Goal: Transaction & Acquisition: Download file/media

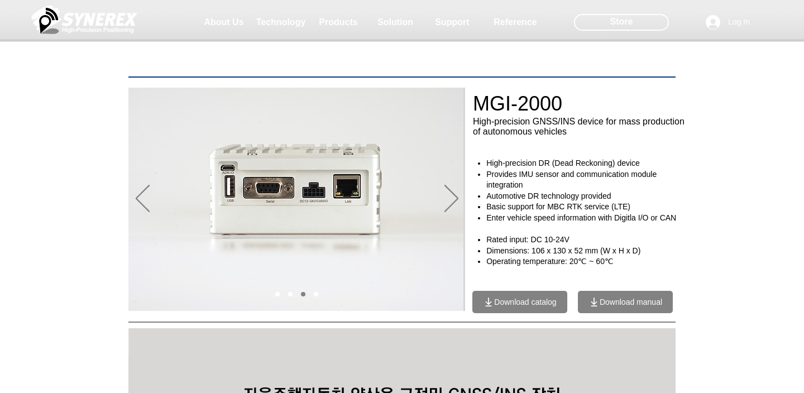
click at [522, 302] on span "Download catalog" at bounding box center [525, 301] width 62 height 9
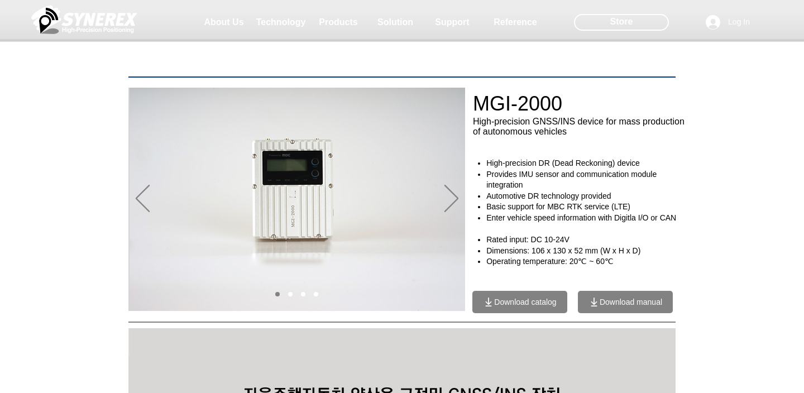
click at [621, 306] on span "Download manual" at bounding box center [630, 301] width 63 height 9
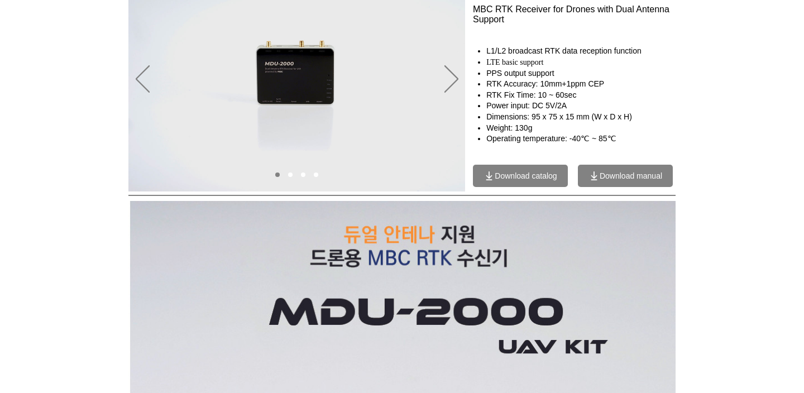
scroll to position [181, 0]
